Goal: Information Seeking & Learning: Learn about a topic

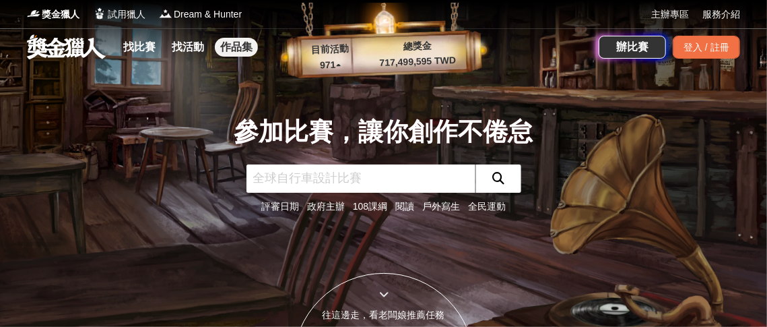
click at [258, 48] on link "作品集" at bounding box center [236, 47] width 43 height 19
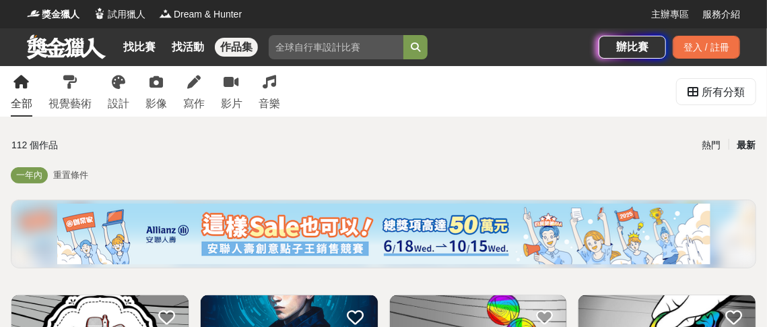
click at [207, 45] on link "找活動" at bounding box center [187, 47] width 43 height 19
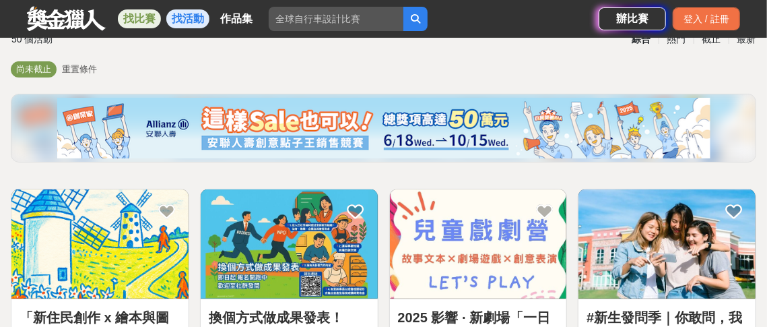
scroll to position [67, 0]
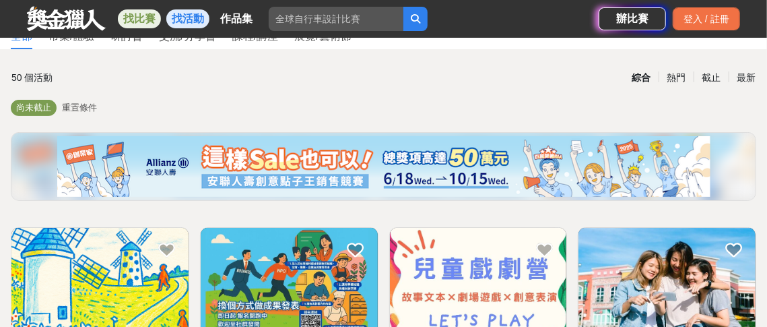
click at [146, 22] on link "找比賽" at bounding box center [139, 18] width 43 height 19
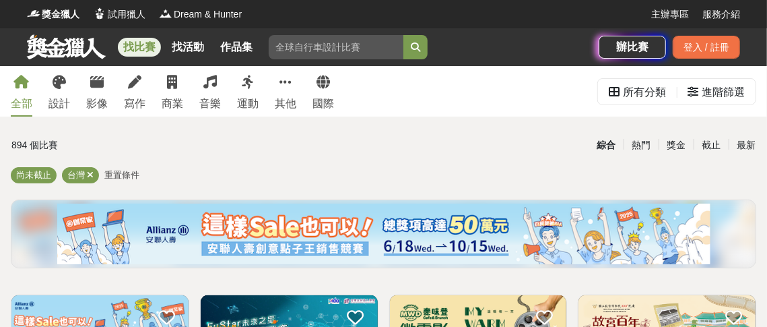
click at [353, 30] on div "找比賽 找活動 作品集 創意 競賽素養 戶外寫生 身分證字號 比賽組別 金融知識" at bounding box center [313, 47] width 572 height 38
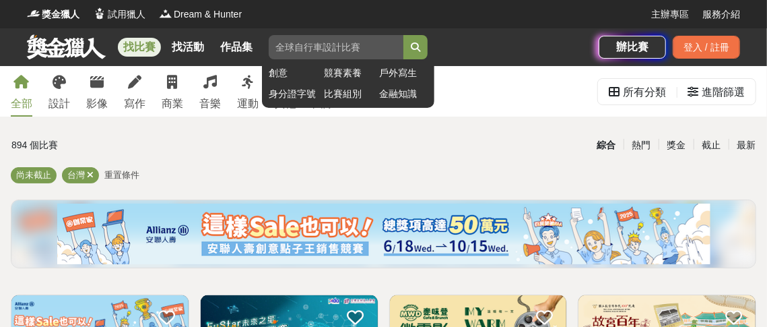
drag, startPoint x: 354, startPoint y: 43, endPoint x: 371, endPoint y: 52, distance: 19.0
click at [354, 43] on input "search" at bounding box center [336, 47] width 135 height 24
click at [372, 96] on link "比賽組別" at bounding box center [348, 94] width 48 height 14
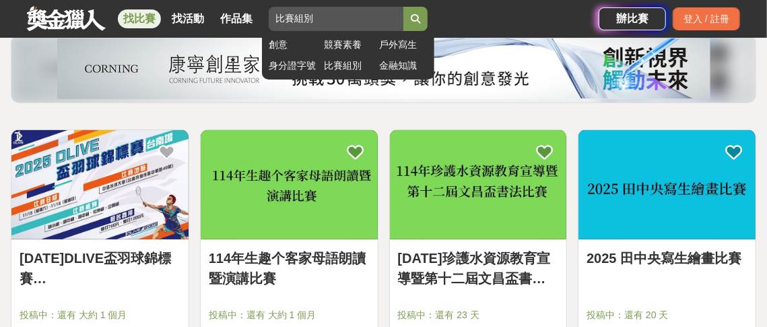
scroll to position [202, 0]
